Goal: Task Accomplishment & Management: Manage account settings

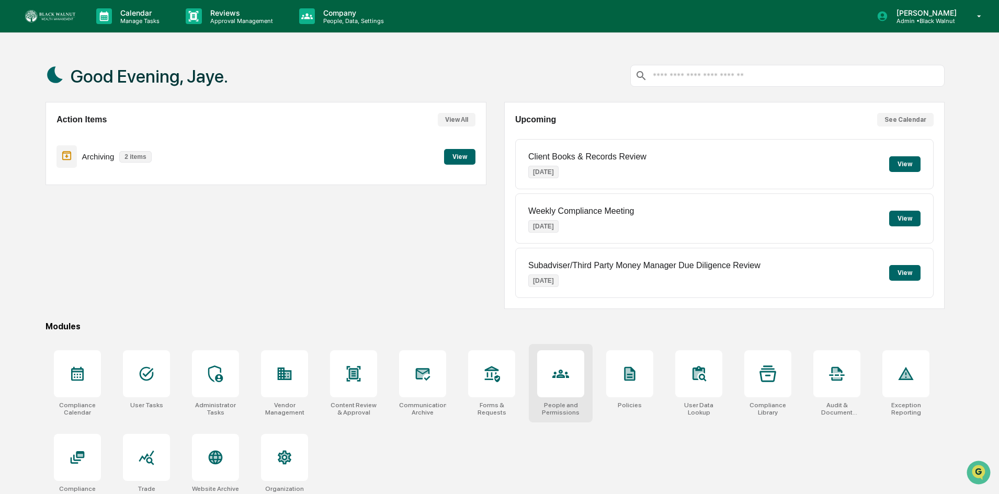
click at [558, 378] on icon at bounding box center [560, 374] width 17 height 8
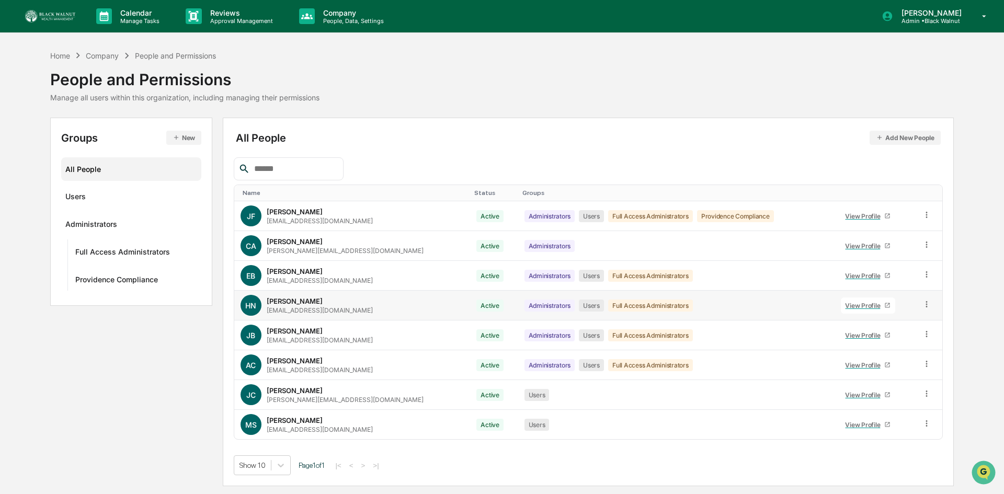
click at [925, 303] on icon at bounding box center [927, 305] width 10 height 10
click at [893, 341] on div "Change Status" at bounding box center [878, 342] width 90 height 13
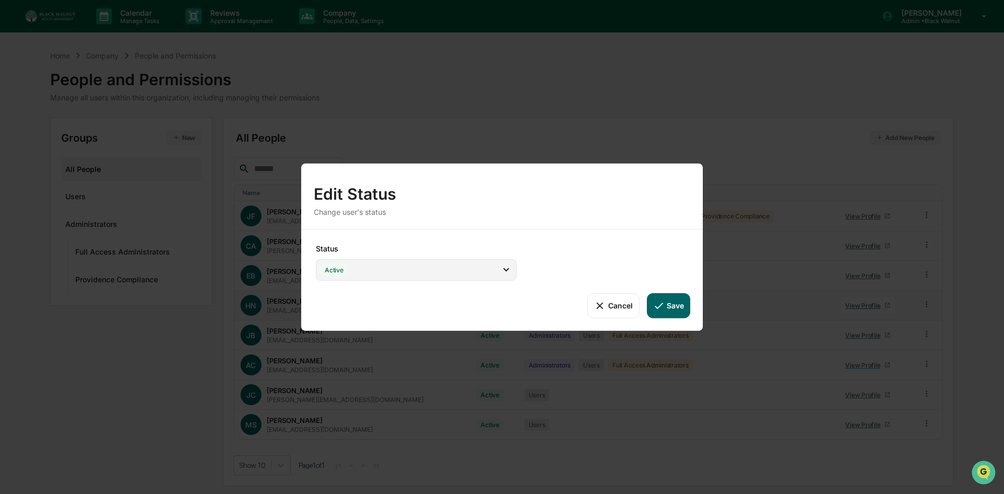
click at [361, 269] on div "Active" at bounding box center [416, 269] width 201 height 21
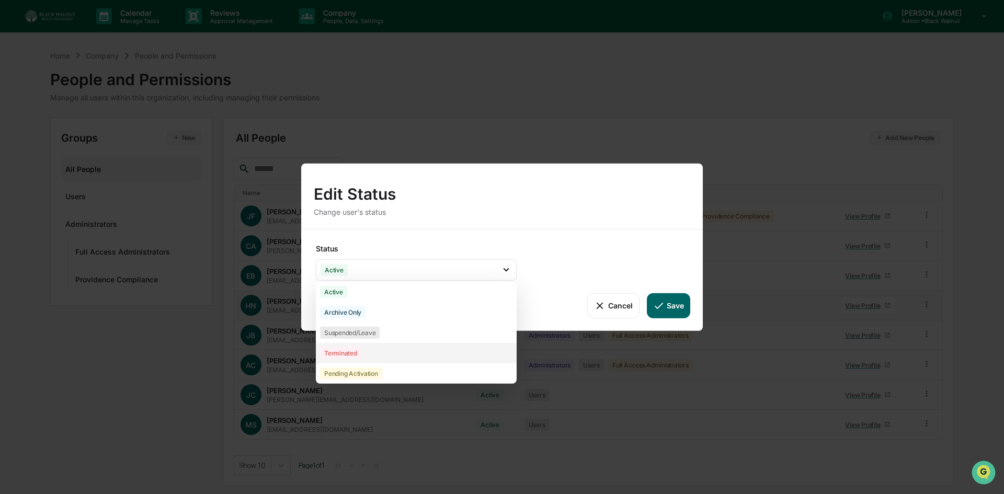
click at [364, 355] on div "Terminated" at bounding box center [416, 353] width 201 height 20
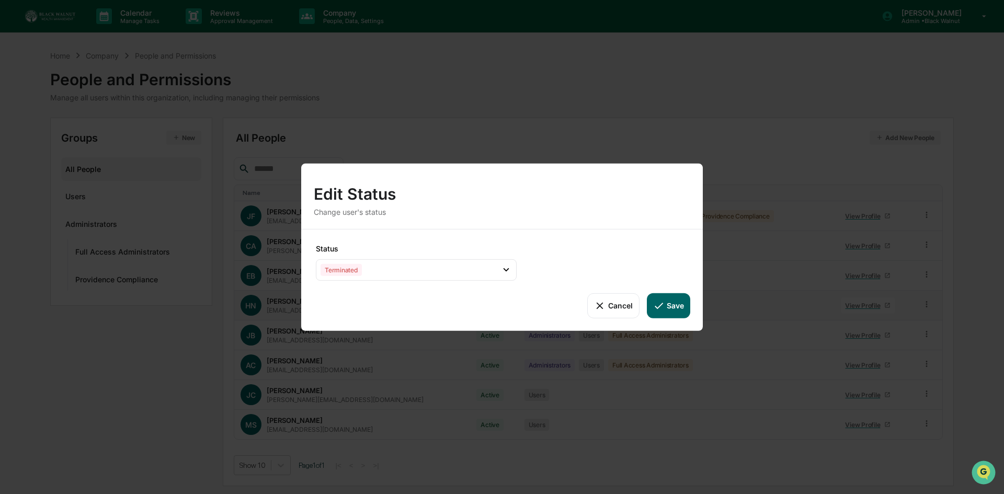
click at [670, 305] on button "Save" at bounding box center [668, 305] width 43 height 25
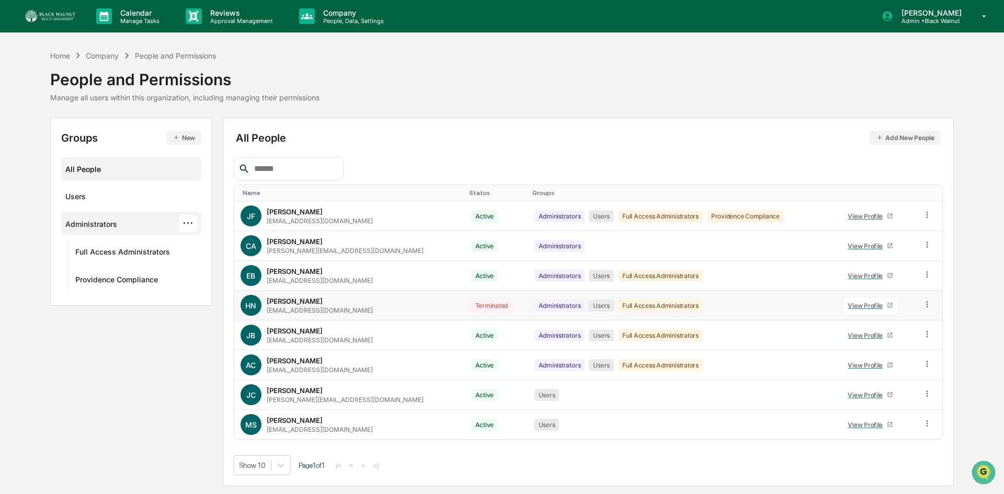
click at [187, 226] on div "···" at bounding box center [188, 223] width 18 height 17
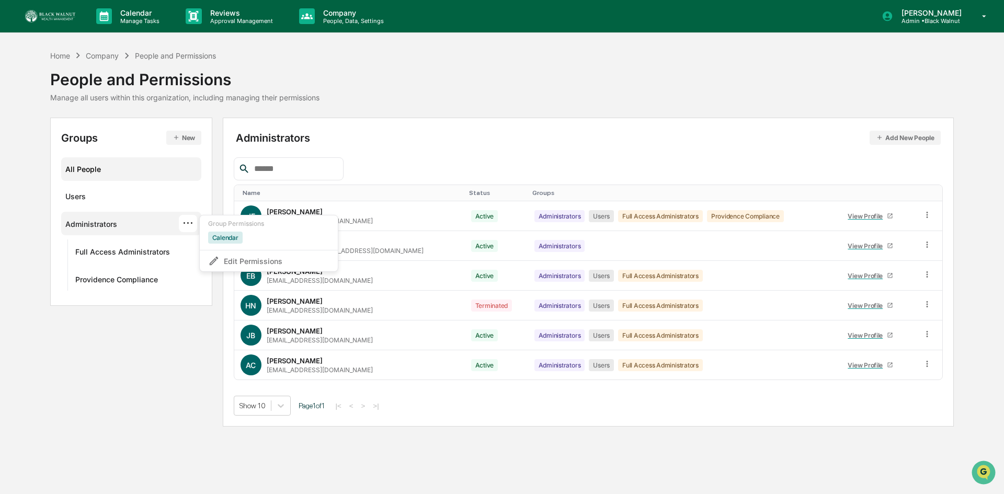
click at [89, 168] on div "All People" at bounding box center [131, 169] width 132 height 17
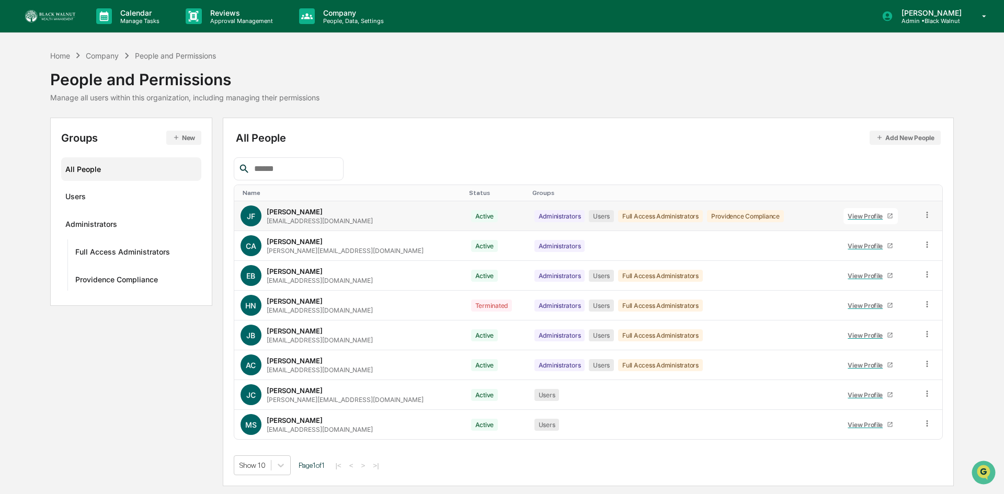
click at [926, 216] on icon at bounding box center [928, 215] width 10 height 10
click at [899, 252] on div "Change Status" at bounding box center [879, 253] width 90 height 13
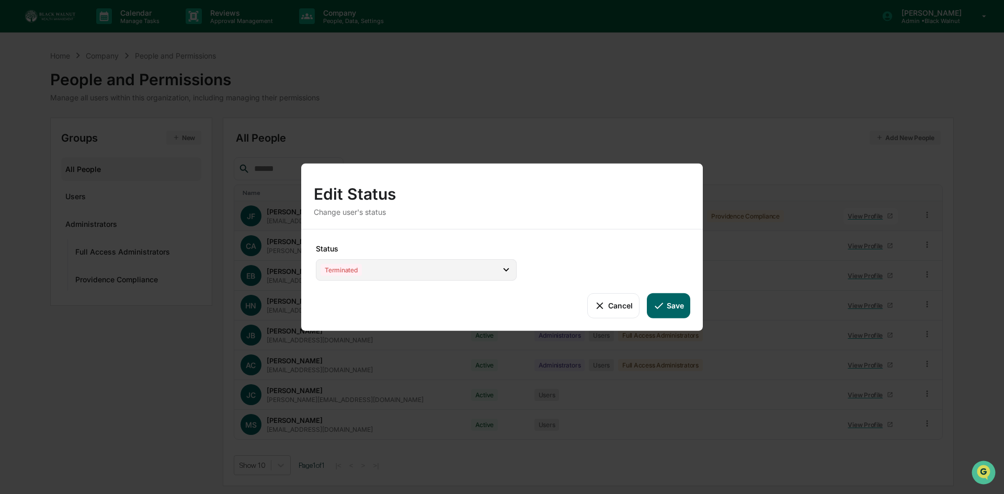
click at [504, 269] on icon at bounding box center [507, 270] width 12 height 12
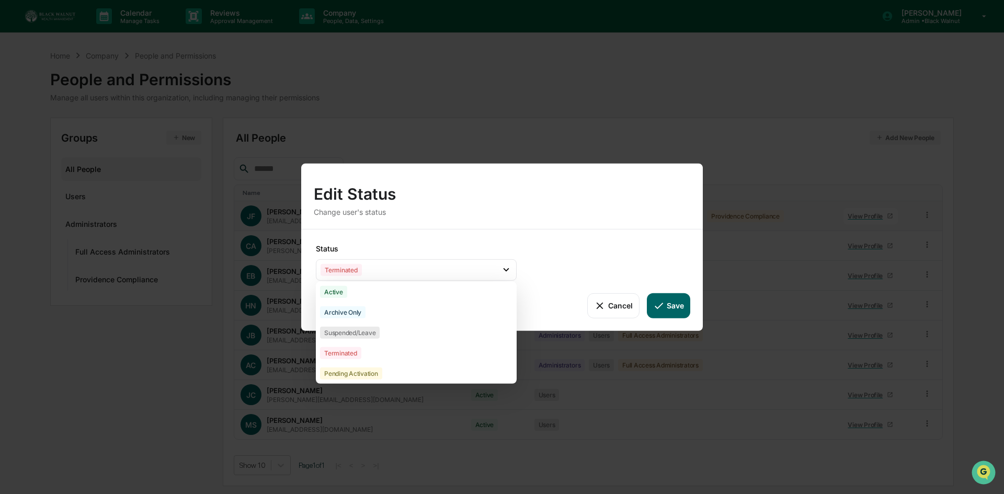
click at [604, 304] on icon at bounding box center [600, 306] width 12 height 12
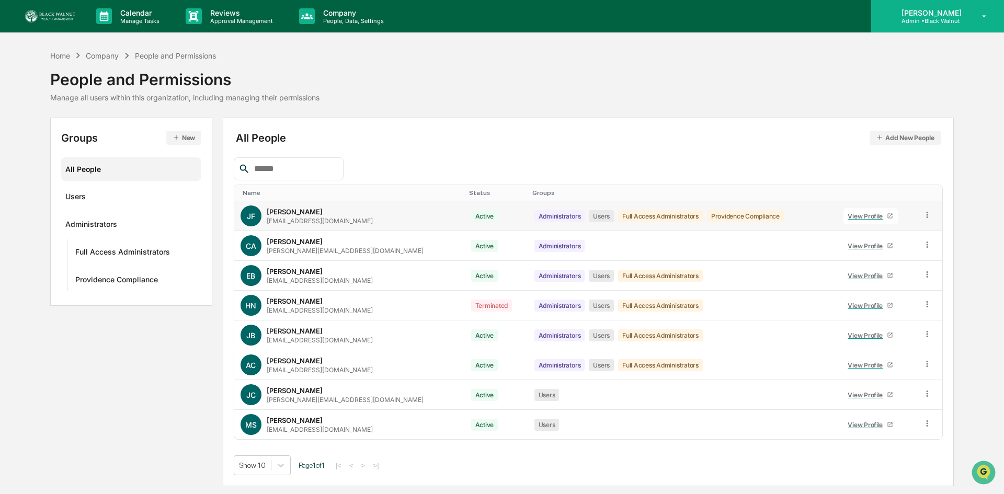
click at [945, 19] on p "Admin • Black Walnut" at bounding box center [930, 20] width 74 height 7
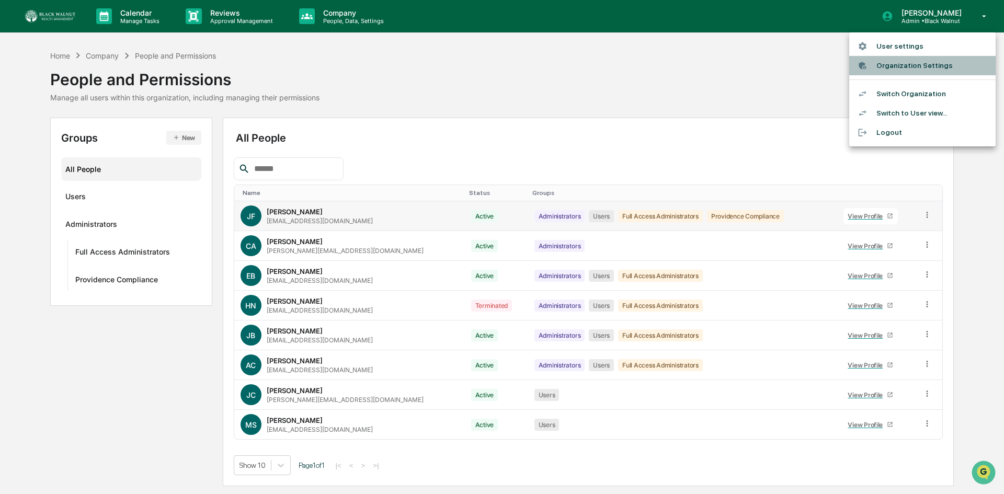
click at [933, 60] on li "Organization Settings" at bounding box center [922, 65] width 146 height 19
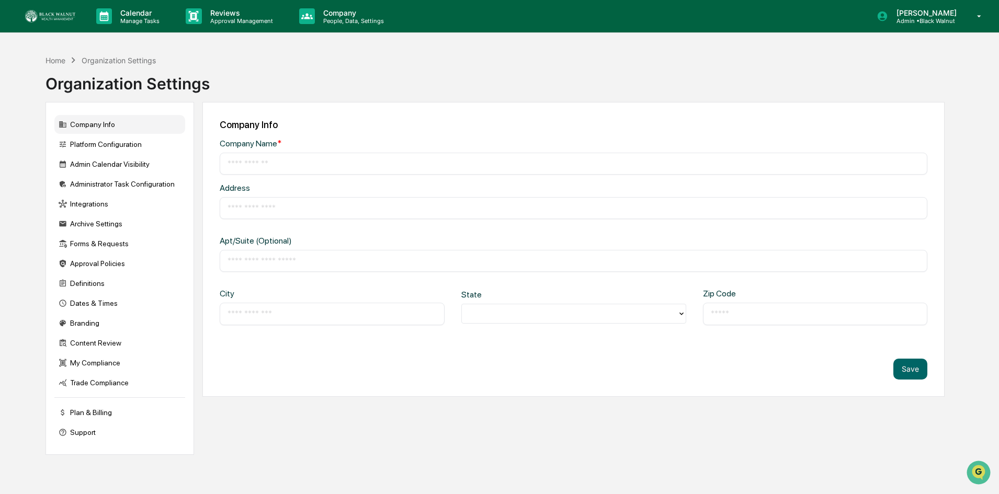
type input "**********"
type input "*********"
type input "**********"
type input "*****"
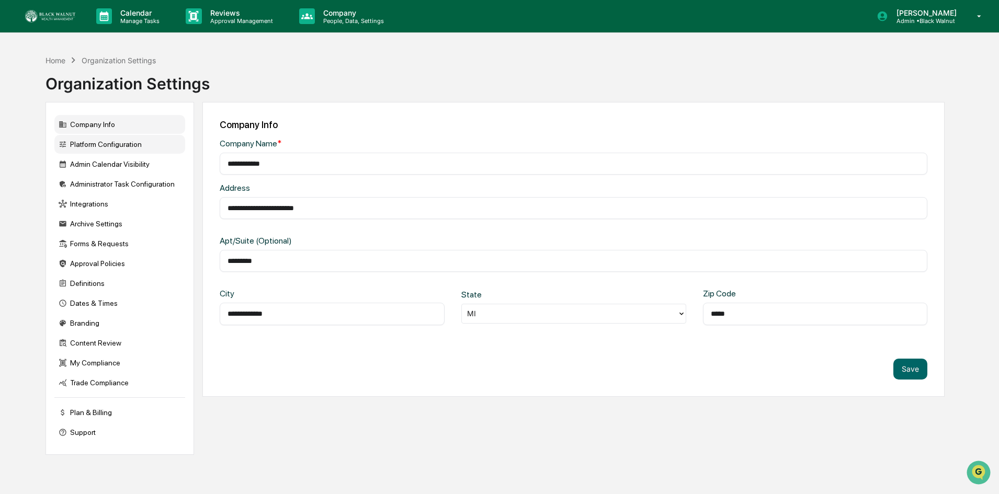
click at [135, 143] on div "Platform Configuration" at bounding box center [119, 144] width 131 height 19
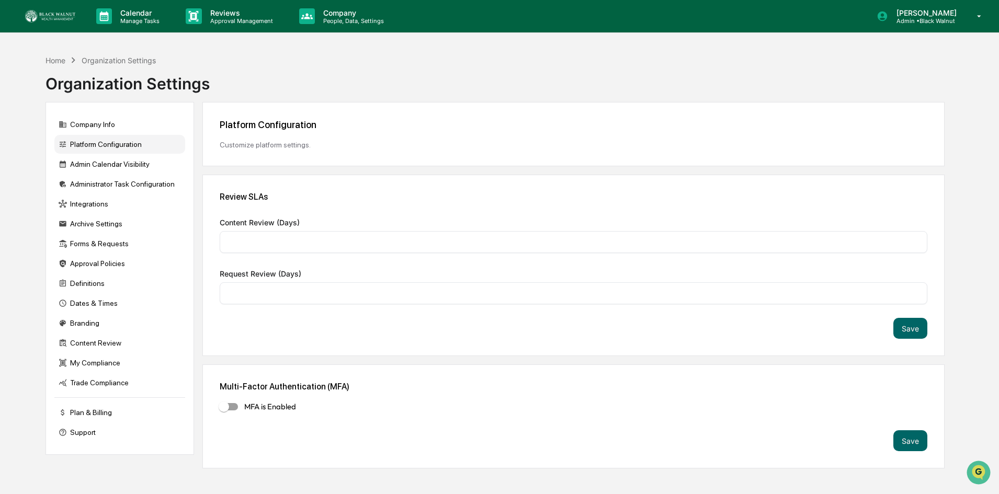
type input "*"
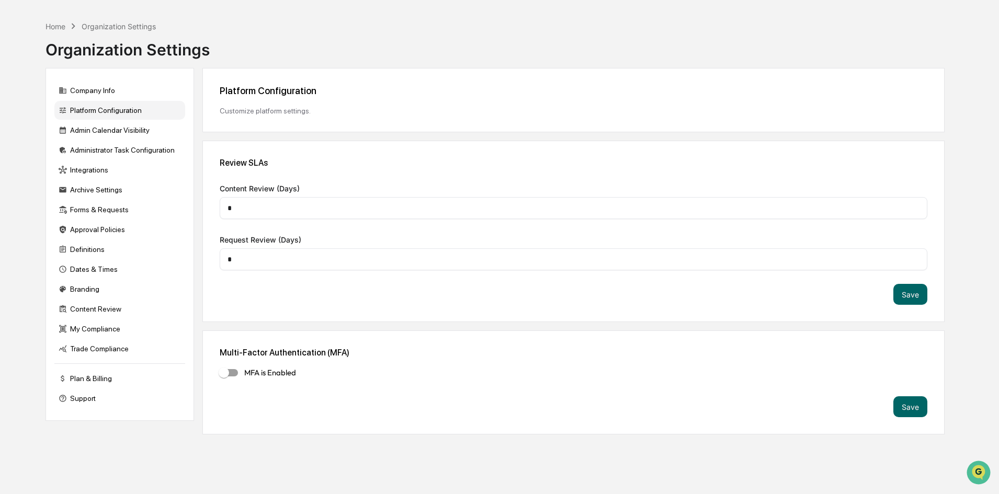
scroll to position [50, 0]
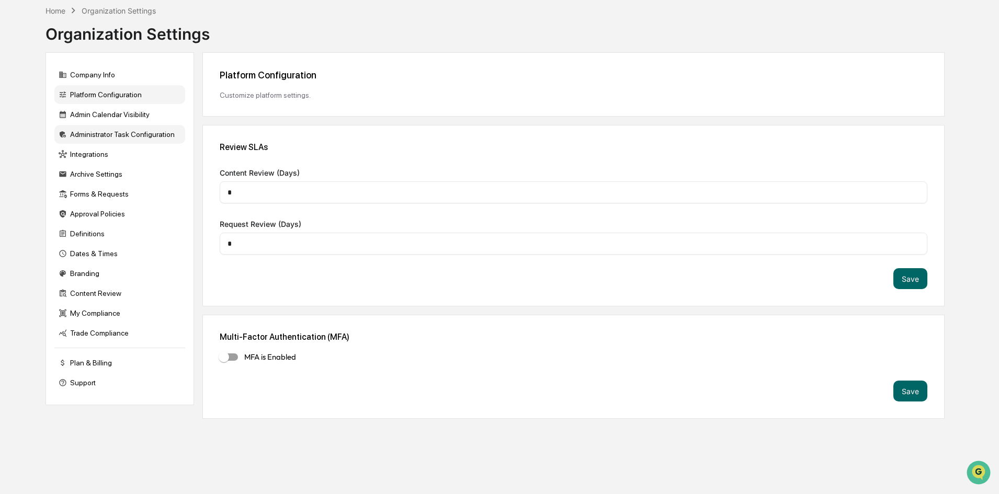
click at [161, 136] on div "Administrator Task Configuration" at bounding box center [119, 134] width 131 height 19
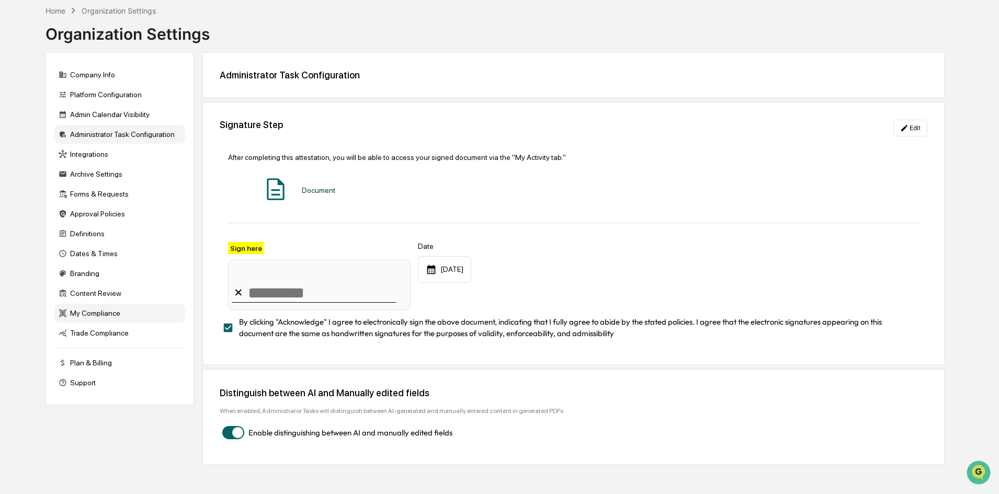
click at [101, 314] on div "My Compliance" at bounding box center [119, 313] width 131 height 19
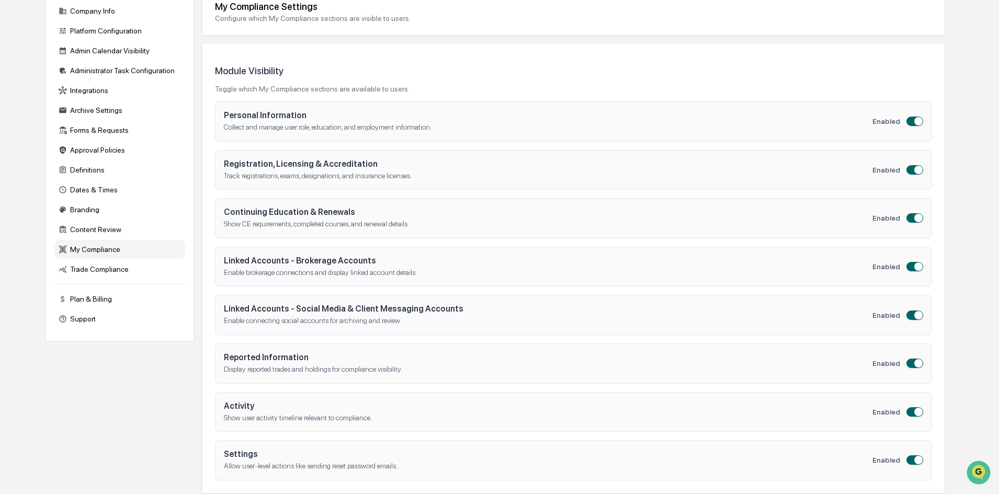
scroll to position [0, 0]
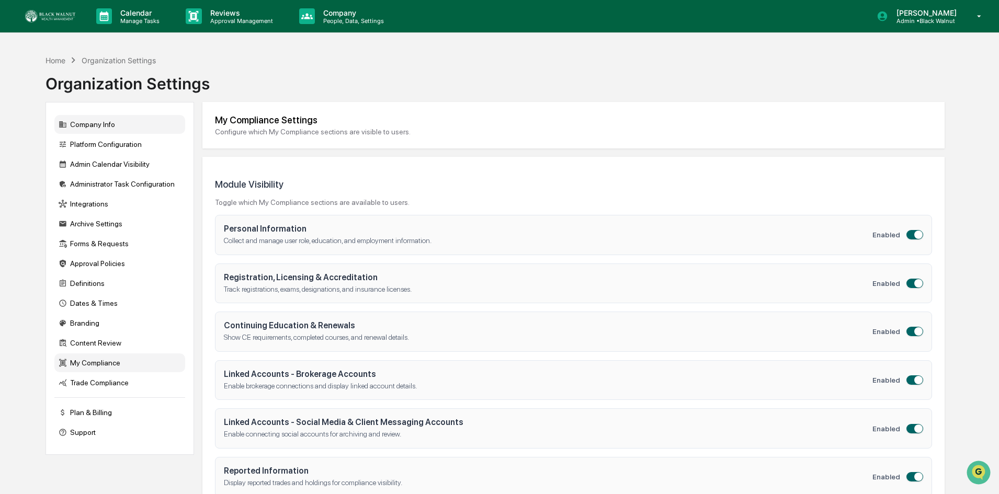
click at [101, 123] on div "Company Info" at bounding box center [119, 124] width 131 height 19
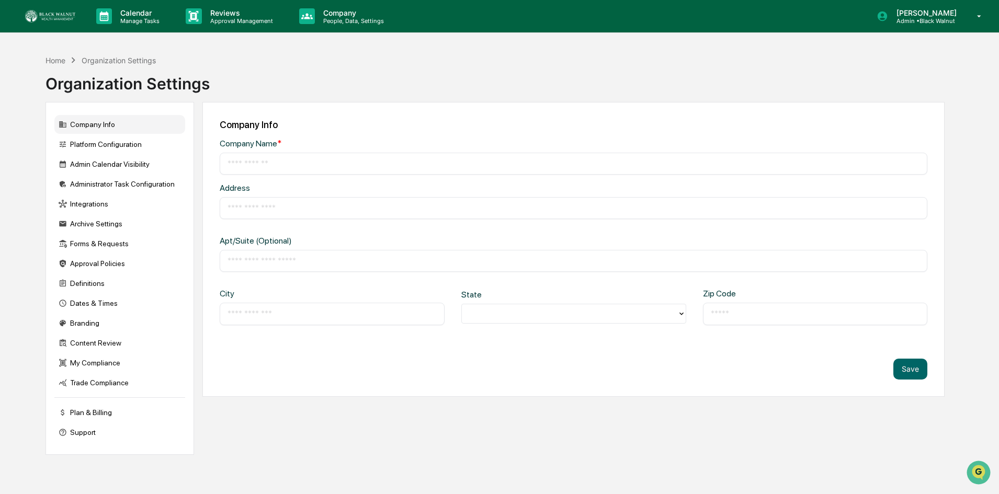
type input "**********"
type input "*********"
type input "**********"
type input "*****"
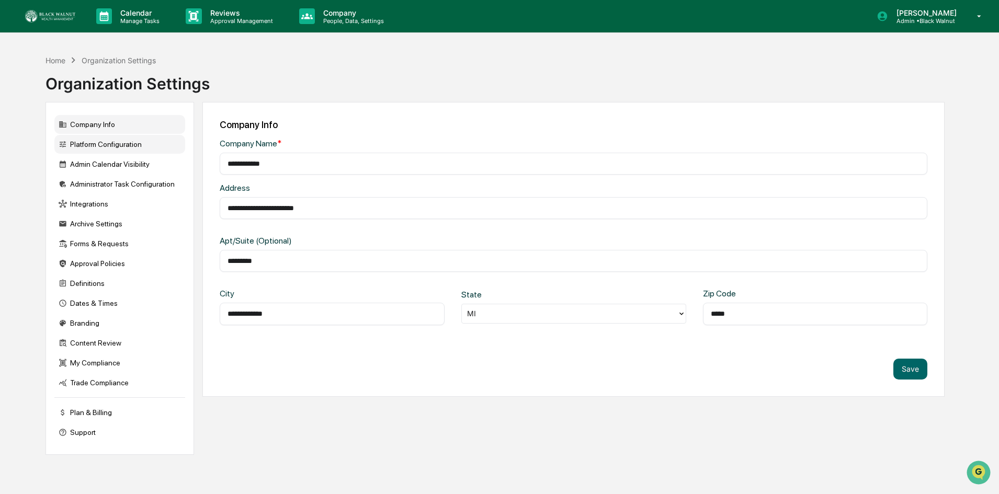
click at [108, 146] on div "Platform Configuration" at bounding box center [119, 144] width 131 height 19
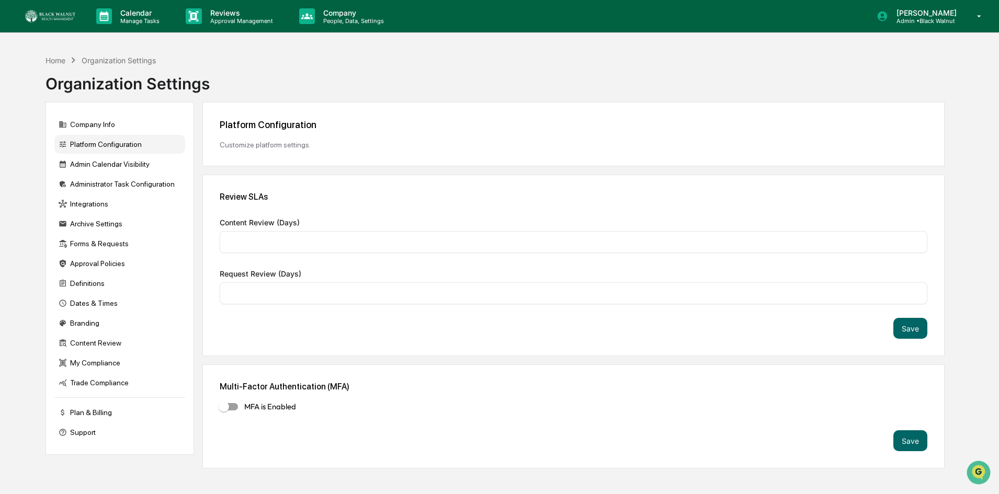
type input "*"
click at [62, 60] on div "Home" at bounding box center [56, 60] width 20 height 9
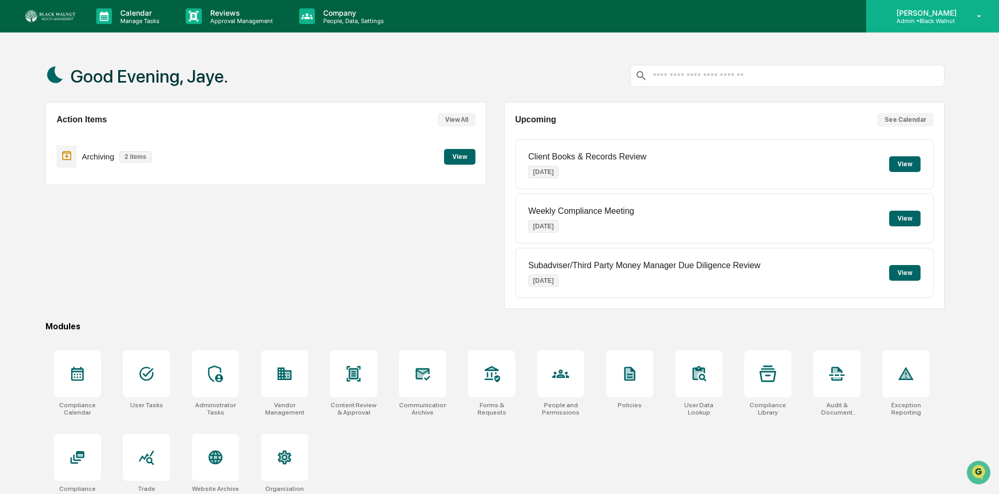
click at [945, 22] on p "Admin • Black Walnut" at bounding box center [925, 20] width 74 height 7
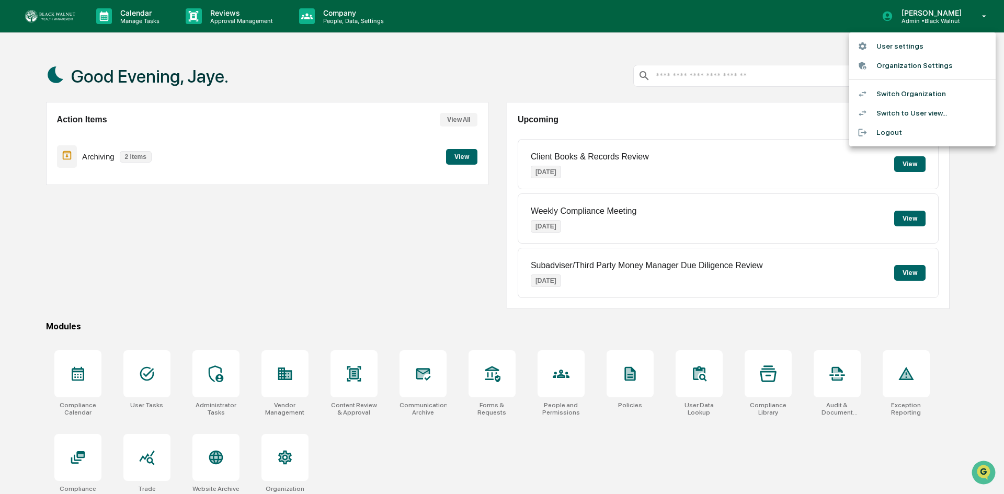
click at [415, 251] on div at bounding box center [502, 247] width 1004 height 494
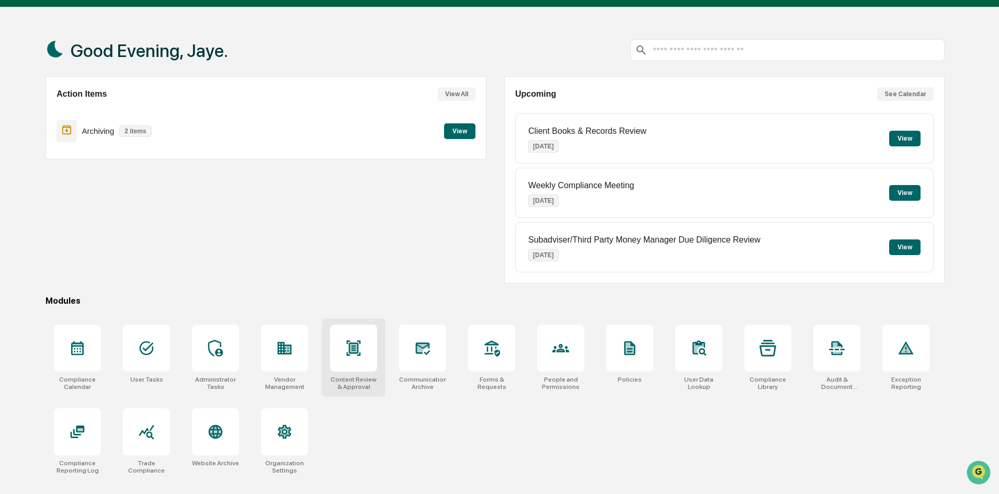
scroll to position [50, 0]
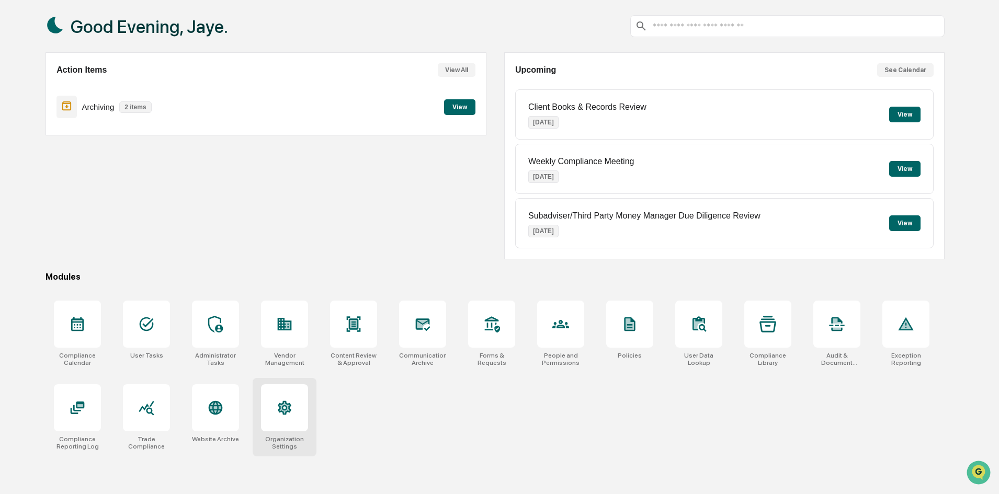
click at [285, 407] on icon at bounding box center [284, 408] width 17 height 17
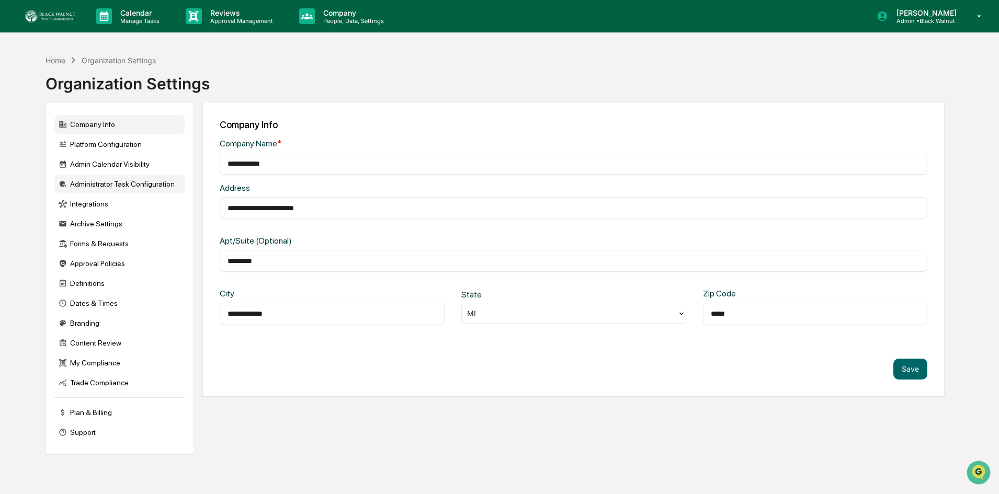
click at [155, 186] on div "Administrator Task Configuration" at bounding box center [119, 184] width 131 height 19
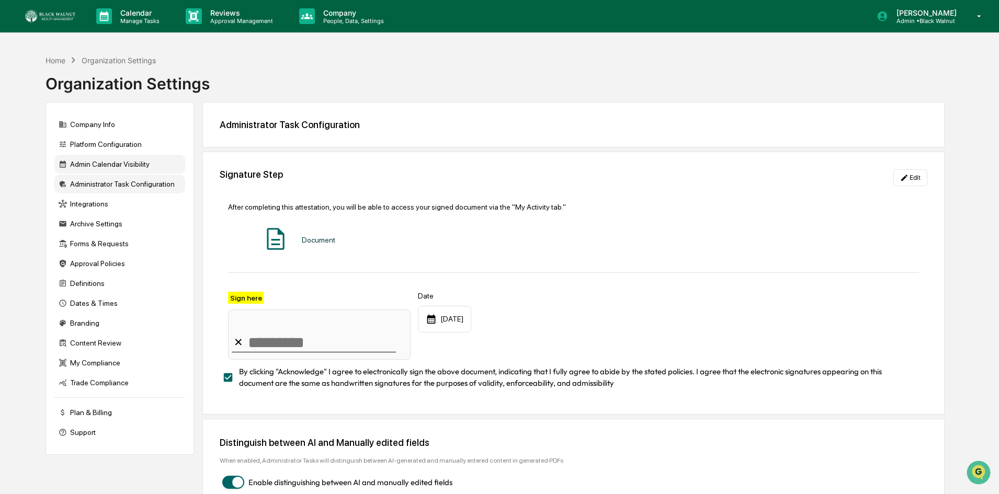
click at [127, 164] on div "Admin Calendar Visibility" at bounding box center [119, 164] width 131 height 19
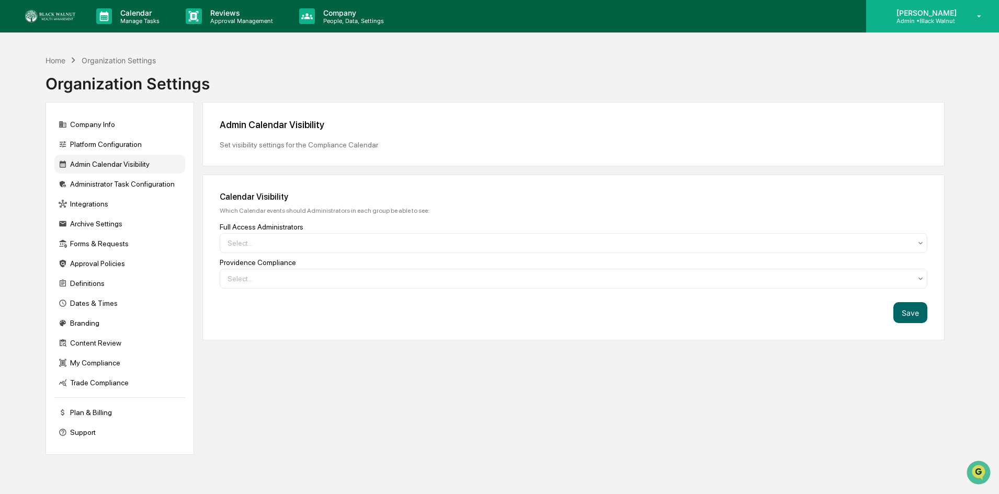
click at [909, 28] on div "Jaye Faggett Admin • Black Walnut" at bounding box center [932, 16] width 133 height 32
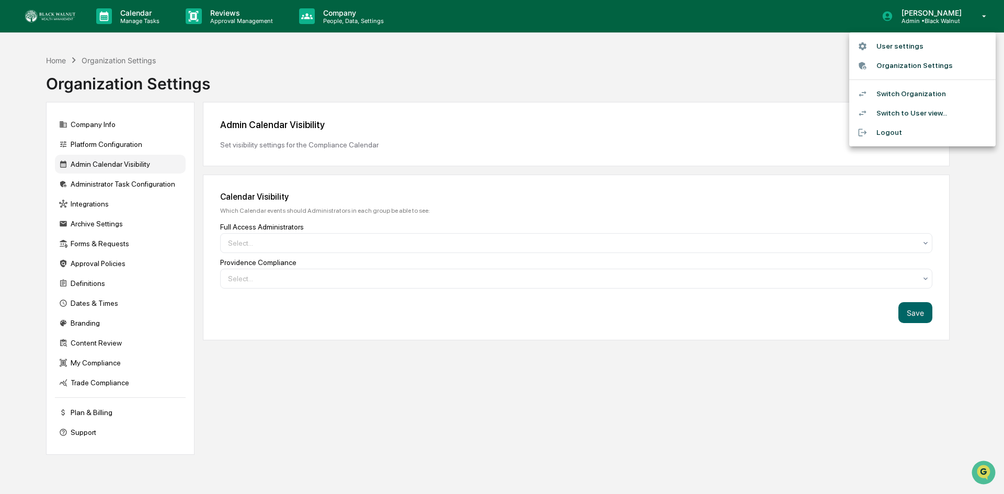
click at [777, 63] on div at bounding box center [502, 247] width 1004 height 494
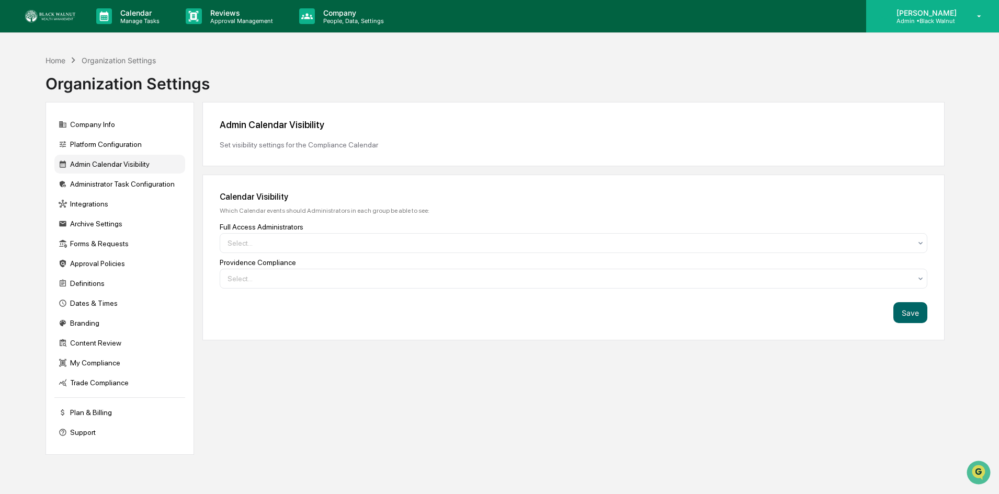
click at [932, 20] on p "Admin • Black Walnut" at bounding box center [925, 20] width 74 height 7
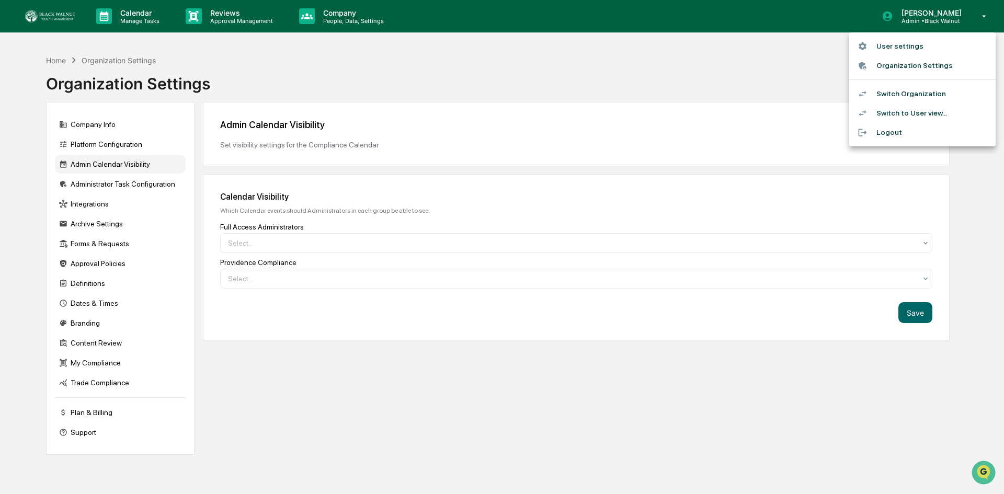
click at [891, 40] on li "User settings" at bounding box center [922, 46] width 146 height 19
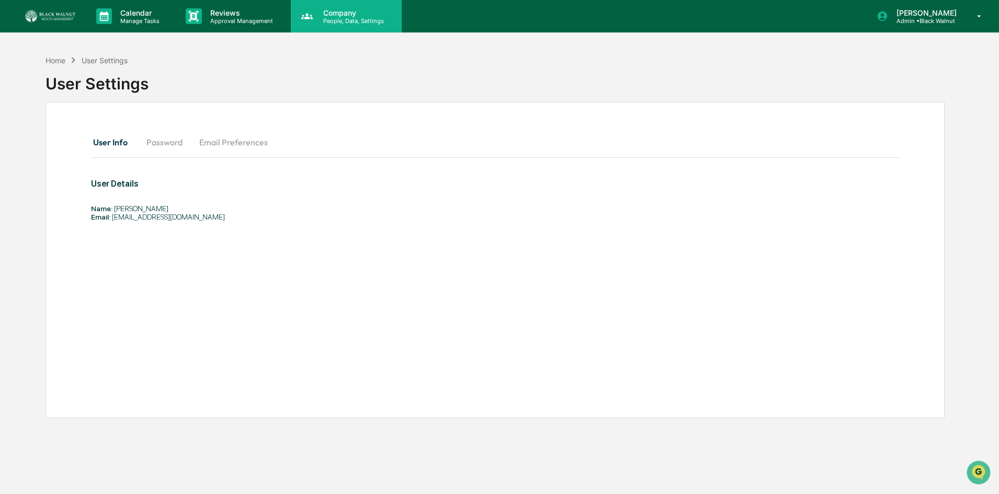
click at [335, 16] on p "Company" at bounding box center [352, 12] width 74 height 9
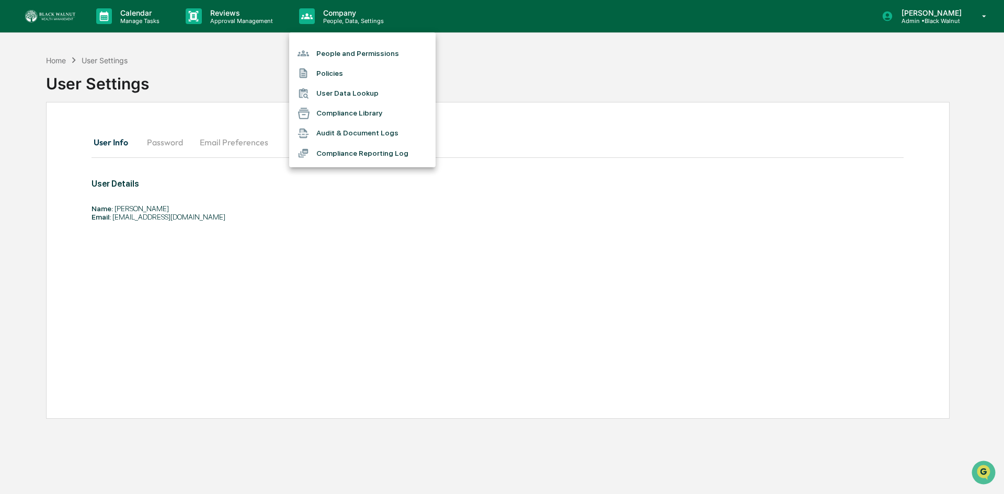
click at [375, 50] on li "People and Permissions" at bounding box center [362, 53] width 146 height 20
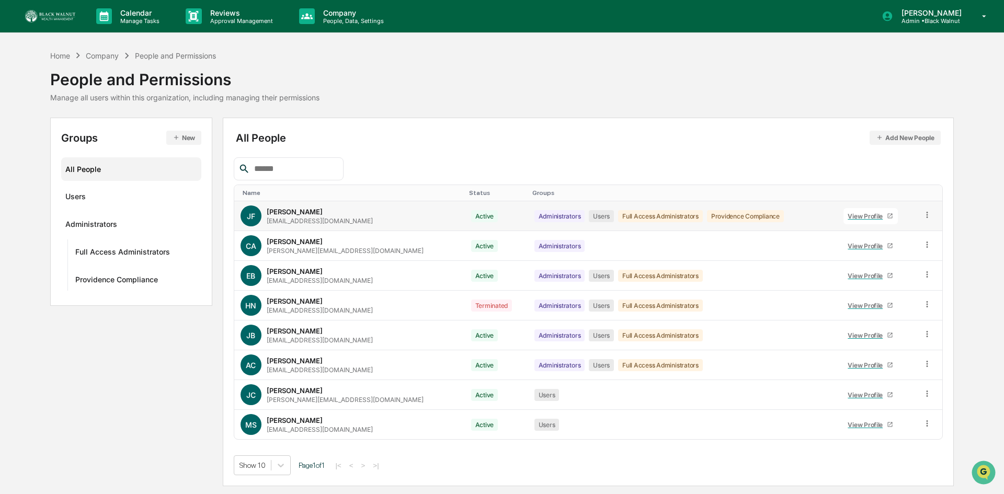
click at [856, 216] on div "View Profile" at bounding box center [867, 216] width 39 height 8
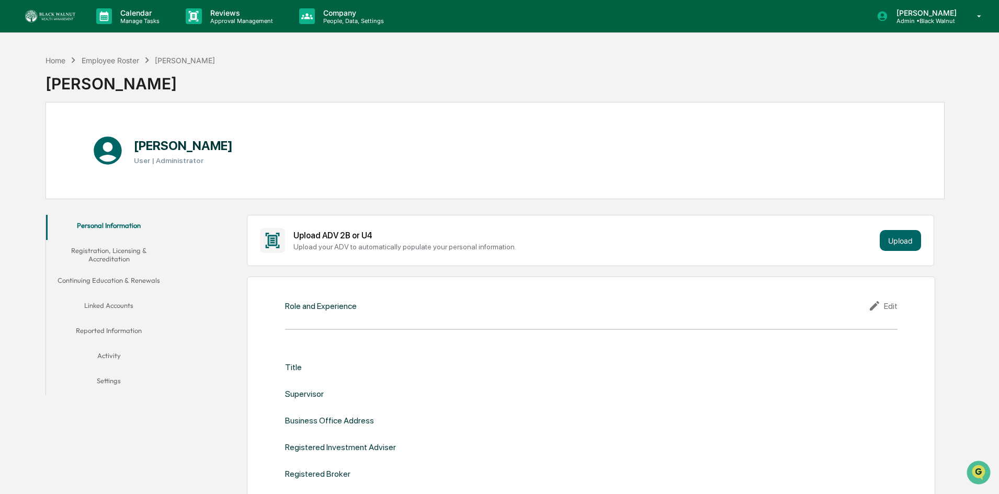
click at [62, 10] on img at bounding box center [50, 16] width 50 height 13
